Goal: Find specific page/section: Find specific page/section

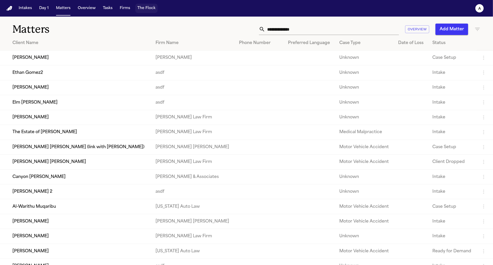
click at [148, 10] on button "The Flock" at bounding box center [146, 8] width 22 height 9
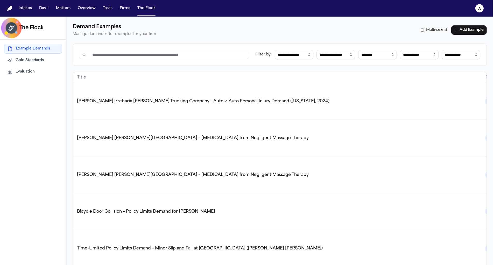
click at [26, 66] on div "Example Demands Gold Standards Evaluation" at bounding box center [33, 60] width 58 height 33
click at [26, 73] on span "Evaluation" at bounding box center [25, 71] width 19 height 5
